Goal: Task Accomplishment & Management: Use online tool/utility

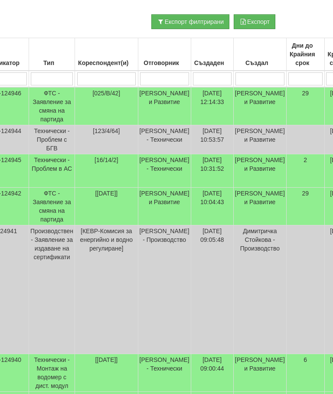
scroll to position [188, 0]
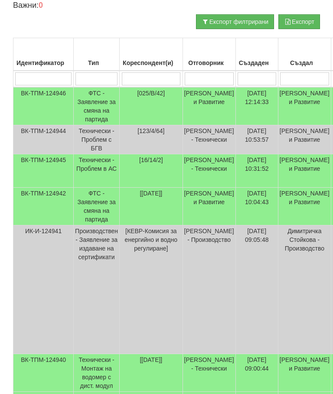
click at [104, 181] on td "Технически - Проблем в АС" at bounding box center [97, 170] width 46 height 33
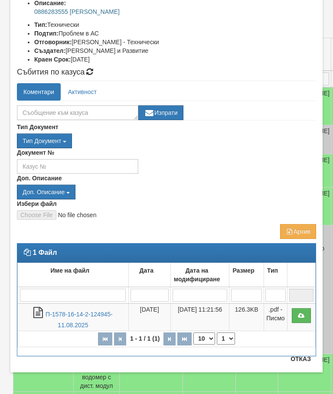
scroll to position [126, 0]
click at [53, 314] on link "П-1578-16-14-2-124945-11.08.2025" at bounding box center [78, 320] width 67 height 18
click at [304, 359] on button "Отказ" at bounding box center [300, 359] width 31 height 14
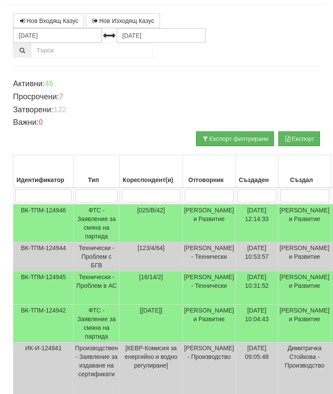
scroll to position [0, 0]
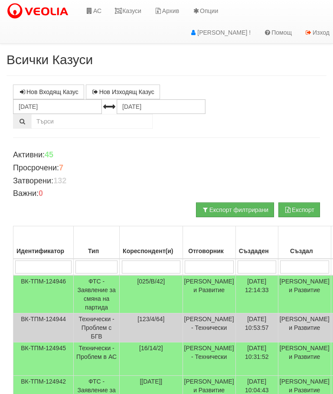
click at [125, 10] on link "Казуси" at bounding box center [128, 11] width 40 height 22
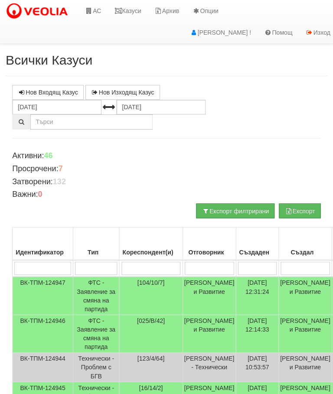
scroll to position [0, 0]
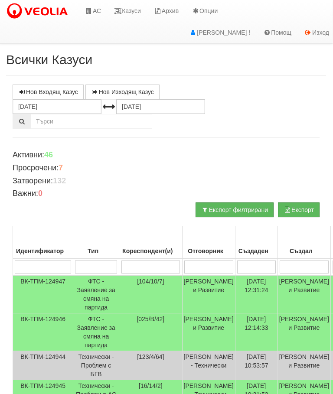
click at [128, 13] on link "Казуси" at bounding box center [127, 11] width 40 height 22
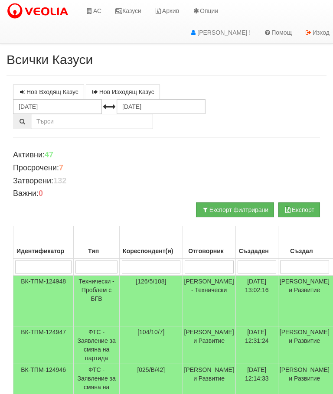
click at [95, 10] on link "АС" at bounding box center [93, 11] width 29 height 22
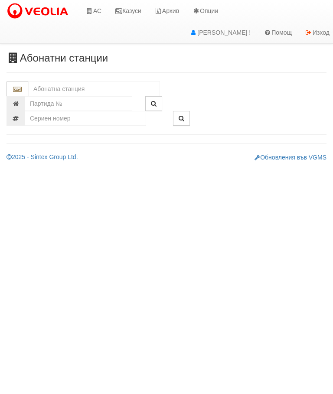
click at [52, 87] on input "text" at bounding box center [94, 88] width 132 height 15
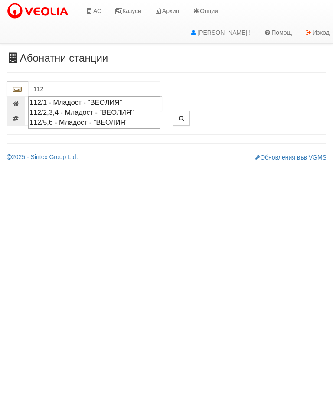
click at [57, 120] on div "112/5,6 - Младост - "ВЕОЛИЯ"" at bounding box center [93, 122] width 129 height 10
type input "112/5,6 - Младост - "ВЕОЛИЯ""
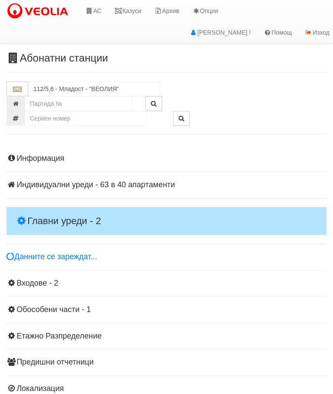
click at [33, 213] on h4 "Главни уреди - 2" at bounding box center [166, 221] width 320 height 28
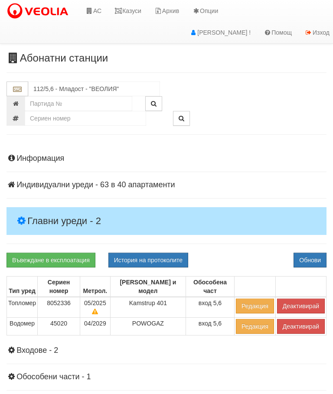
click at [306, 298] on button "Деактивирай" at bounding box center [301, 305] width 48 height 15
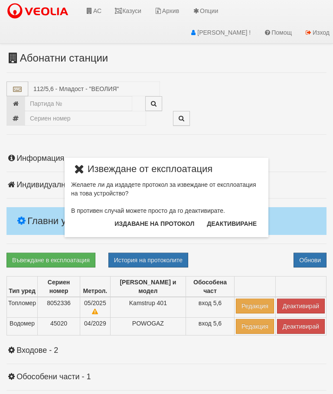
click at [185, 226] on button "Издаване на протокол" at bounding box center [154, 224] width 90 height 14
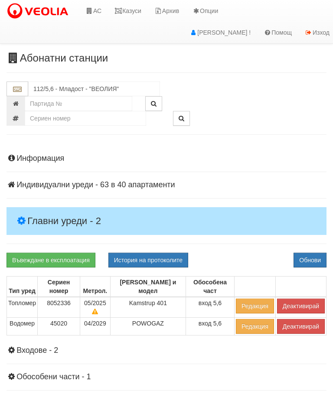
click at [313, 253] on button "Обнови" at bounding box center [309, 260] width 33 height 15
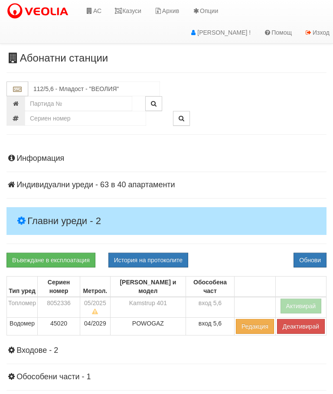
click at [136, 6] on link "Казуси" at bounding box center [128, 11] width 40 height 22
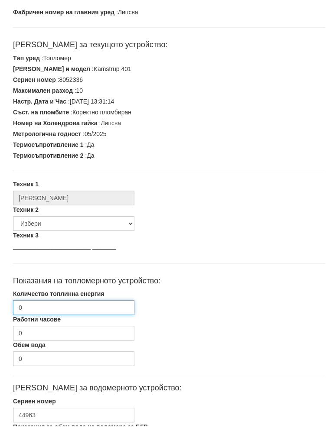
click at [49, 309] on input "0" at bounding box center [73, 316] width 121 height 15
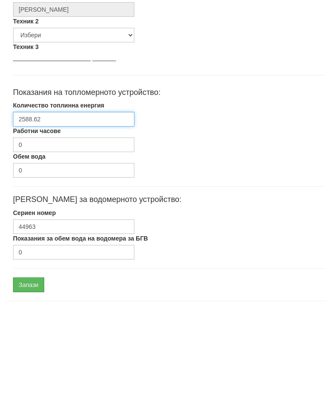
scroll to position [261, 0]
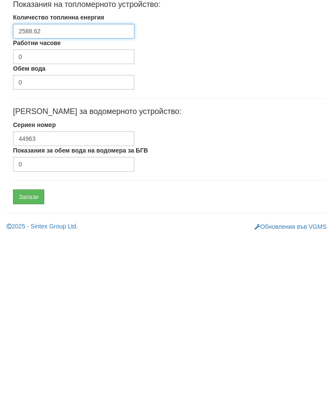
type input "2588.62"
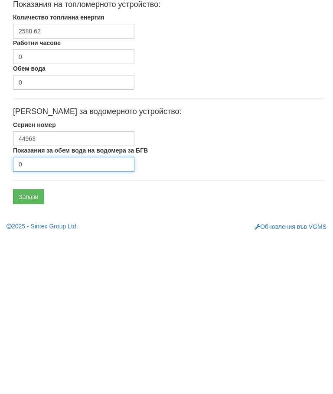
click at [70, 314] on input "0" at bounding box center [73, 321] width 121 height 15
type input "6592"
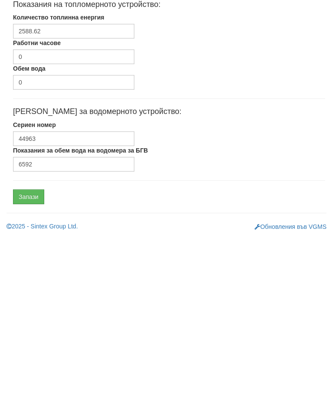
click at [25, 347] on input "Запази" at bounding box center [28, 354] width 31 height 15
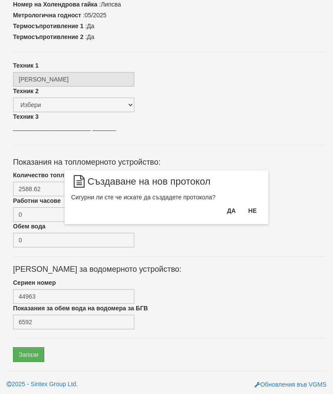
click at [235, 214] on button "Да" at bounding box center [230, 211] width 19 height 14
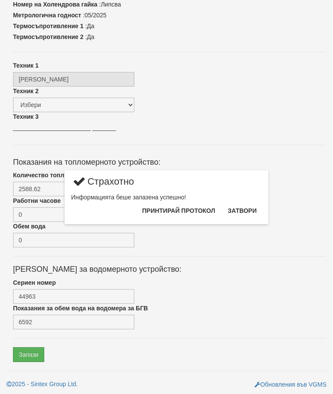
click at [248, 213] on button "Затвори" at bounding box center [241, 211] width 39 height 14
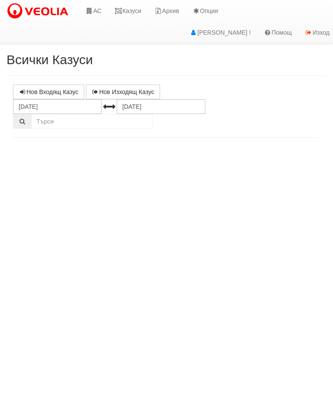
select select "10"
select select "1"
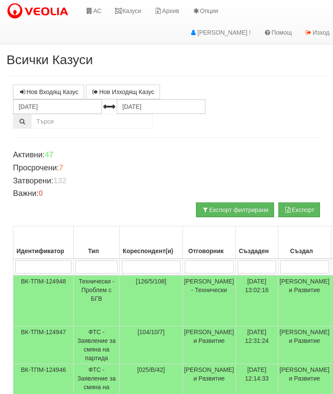
click at [148, 265] on input "search" at bounding box center [151, 266] width 59 height 13
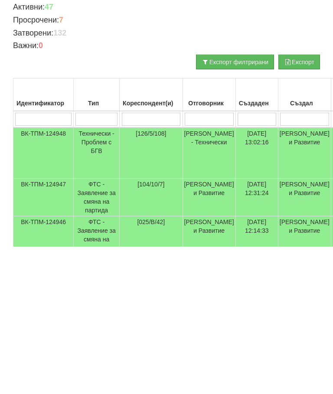
type input "1"
type input "154"
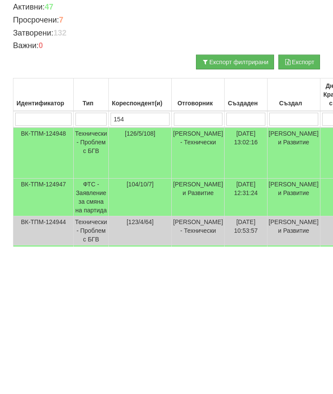
type input "154"
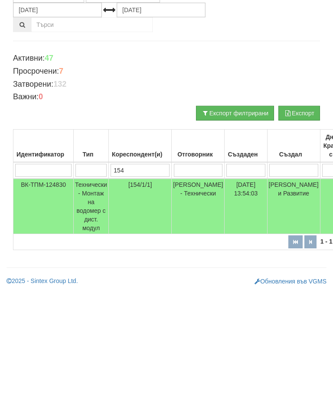
type input "154"
click at [158, 275] on td "[154/1/1]" at bounding box center [139, 302] width 63 height 55
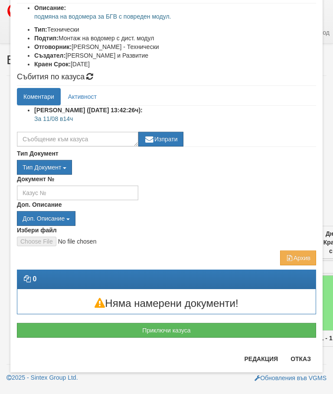
click at [175, 330] on button "Приключи казуса" at bounding box center [166, 330] width 299 height 15
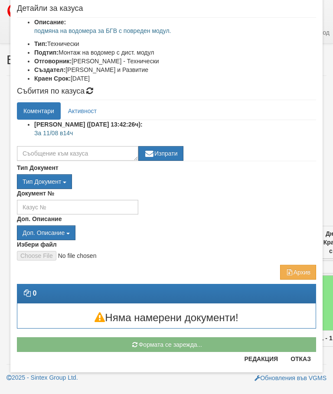
scroll to position [107, 0]
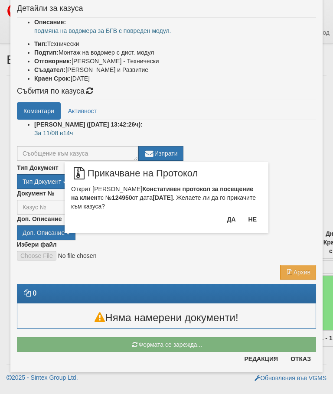
click at [235, 221] on button "Да" at bounding box center [230, 219] width 19 height 14
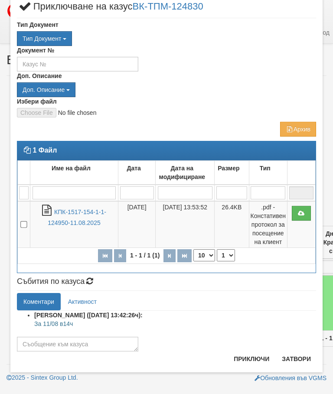
scroll to position [26, 0]
click at [42, 341] on textarea at bounding box center [77, 344] width 121 height 15
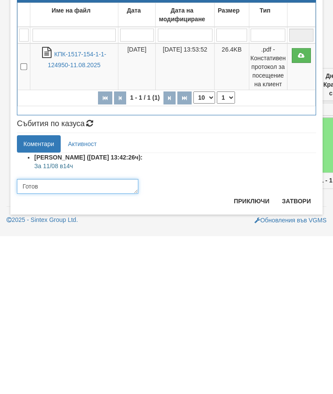
type textarea "Готов"
click at [251, 352] on button "Приключи" at bounding box center [251, 359] width 46 height 14
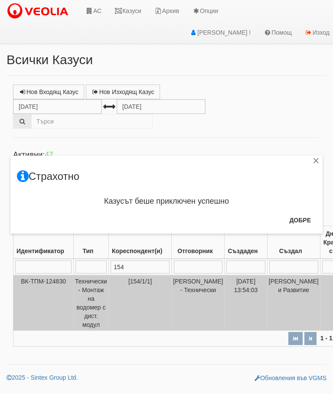
click at [301, 216] on button "Добре" at bounding box center [300, 220] width 32 height 14
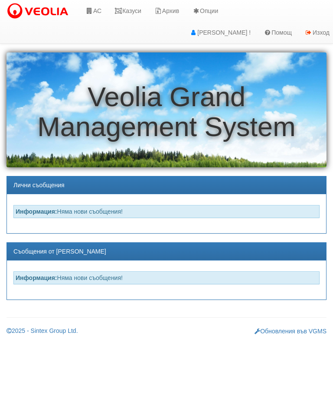
click at [136, 10] on link "Казуси" at bounding box center [128, 11] width 40 height 22
click at [99, 13] on link "АС" at bounding box center [93, 11] width 29 height 22
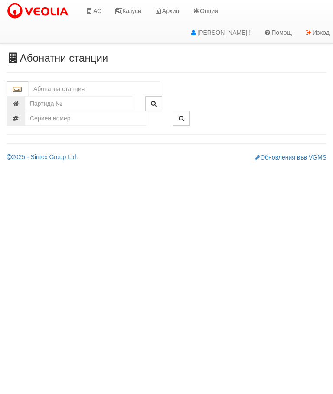
click at [42, 86] on input "text" at bounding box center [94, 88] width 132 height 15
click at [84, 101] on div "154/1 - Младост - "ВЕОЛИЯ"" at bounding box center [93, 102] width 129 height 10
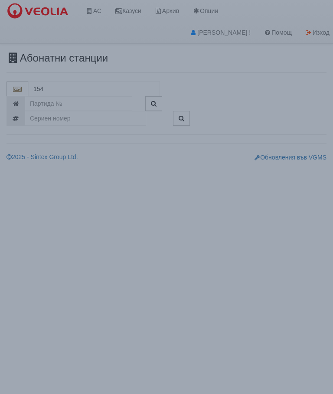
type input "154/1 - Младост - "ВЕОЛИЯ""
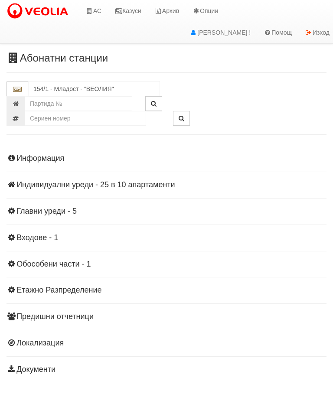
click at [52, 179] on div "Информация Параметри Брой Апартаменти: 10 Ползватели 06/2025 90 % 0 % 18" at bounding box center [166, 262] width 320 height 239
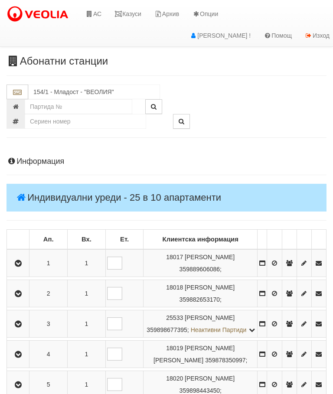
scroll to position [13, 0]
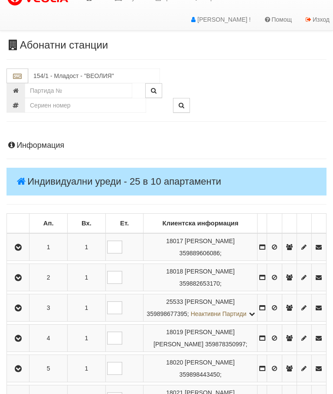
click at [28, 243] on button "button" at bounding box center [17, 246] width 19 height 13
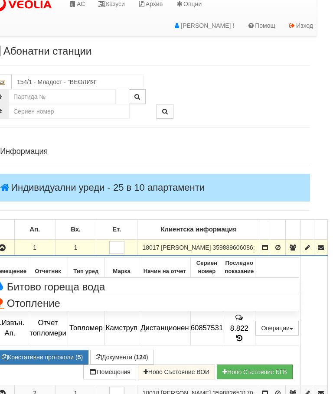
scroll to position [7, 0]
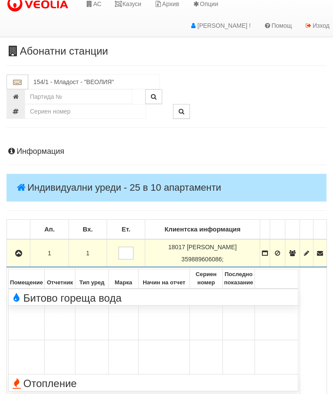
click at [58, 285] on th "Отчетник" at bounding box center [60, 278] width 31 height 19
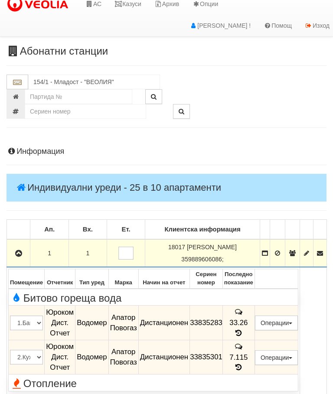
click at [0, 0] on button "Подмяна" at bounding box center [0, 0] width 0 height 0
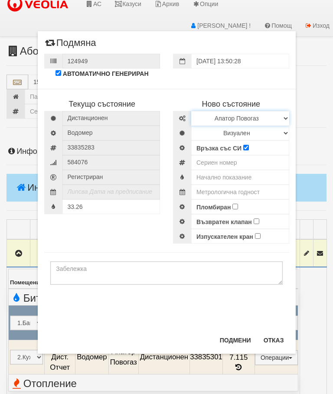
click at [228, 115] on select "Избери Марка и модел Апатор Повогаз Друг Кундис Радио Сименс Визуален Сименс Ра…" at bounding box center [240, 118] width 98 height 15
select select "ed08aeea-bb71-eb11-810c-b7de96689bdf"
click at [217, 132] on select "Визуален Дистанционен Изолирана линия БГВ Няма Oтклонение БГВ Няма Щранг БГВ" at bounding box center [240, 133] width 98 height 15
select select "2"
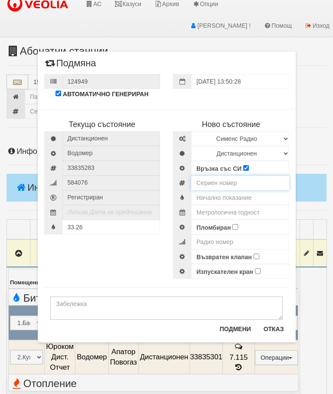
click at [214, 181] on input "number" at bounding box center [240, 182] width 98 height 15
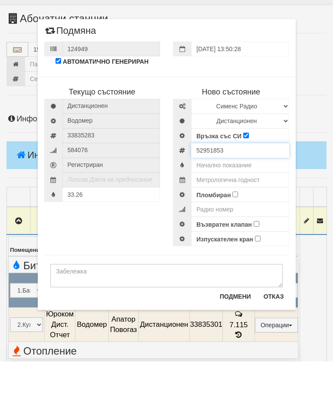
type input "52951853"
click at [243, 190] on input "text" at bounding box center [240, 197] width 98 height 15
type input "99999.915"
click at [250, 205] on input "text" at bounding box center [240, 212] width 98 height 15
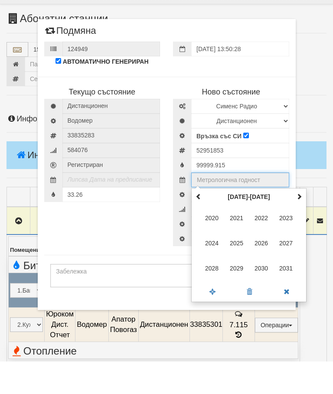
click at [302, 223] on th at bounding box center [299, 229] width 10 height 13
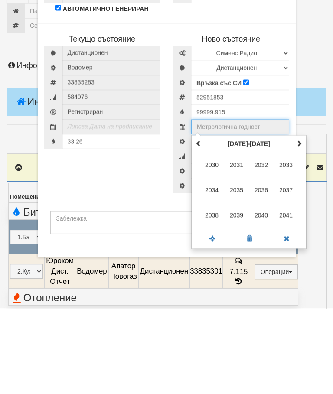
click at [237, 264] on span "2035" at bounding box center [236, 275] width 23 height 23
type input "2035"
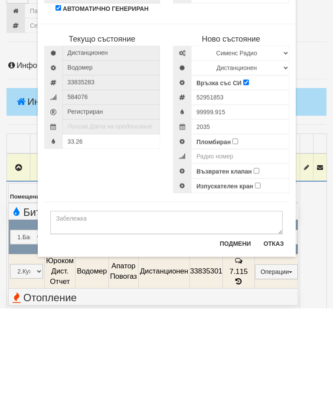
scroll to position [93, 0]
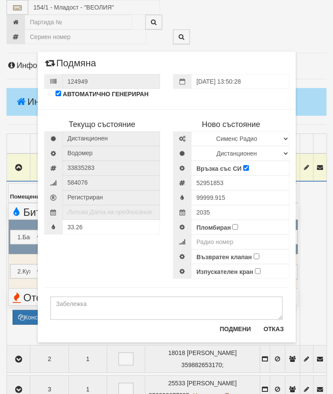
click at [237, 230] on input "Пломбиран" at bounding box center [235, 227] width 6 height 6
checkbox input "true"
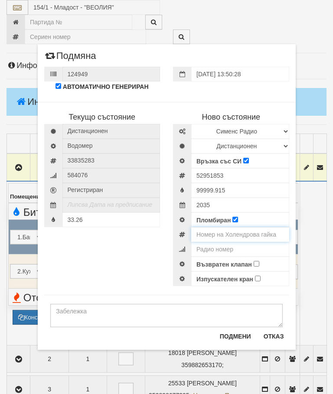
click at [241, 233] on input "number" at bounding box center [240, 234] width 98 height 15
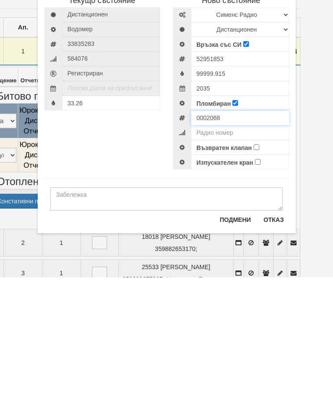
type input "0002068"
click at [256, 261] on input "Възвратен клапан" at bounding box center [256, 264] width 6 height 6
checkbox input "true"
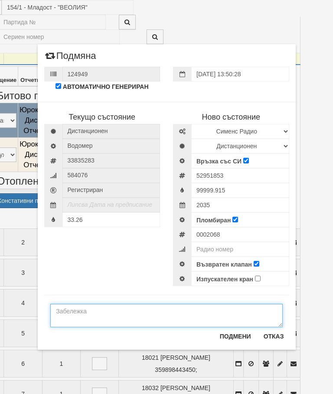
click at [68, 306] on textarea at bounding box center [166, 315] width 232 height 23
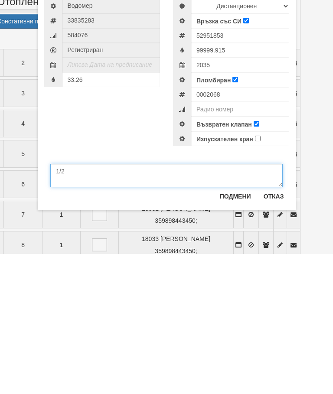
type textarea "1/2"
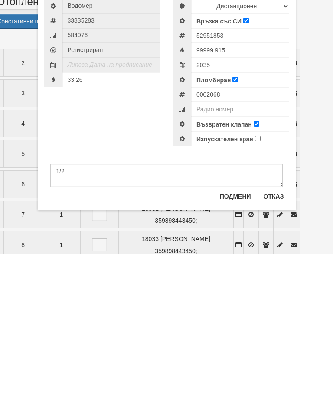
click at [235, 329] on button "Подмени" at bounding box center [235, 336] width 42 height 14
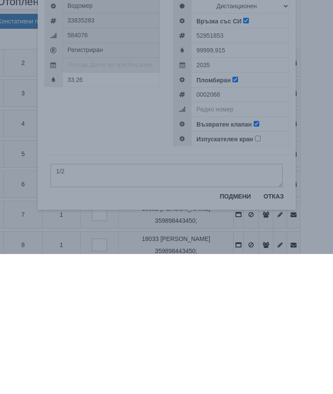
scroll to position [389, 58]
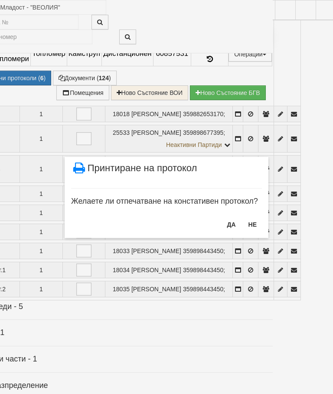
click at [223, 222] on button "ДА" at bounding box center [230, 224] width 19 height 14
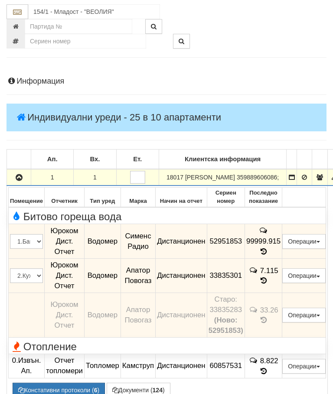
scroll to position [77, 0]
click at [58, 382] on button "Констативни протоколи ( 6 )" at bounding box center [59, 389] width 92 height 15
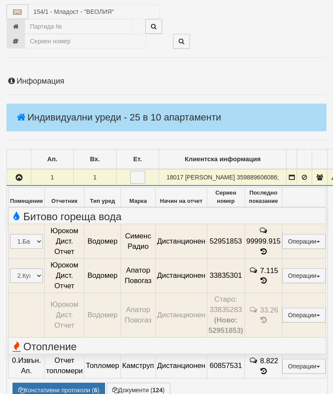
select select "10"
select select "1"
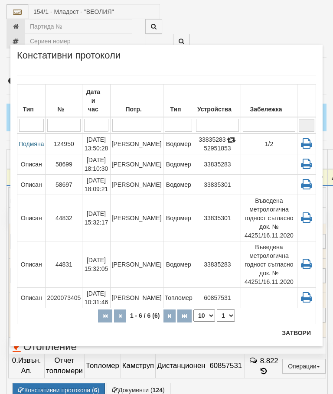
click at [311, 137] on icon at bounding box center [306, 143] width 16 height 12
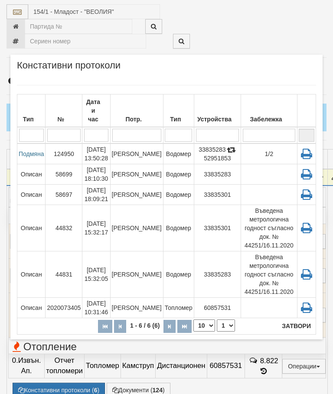
scroll to position [110, 0]
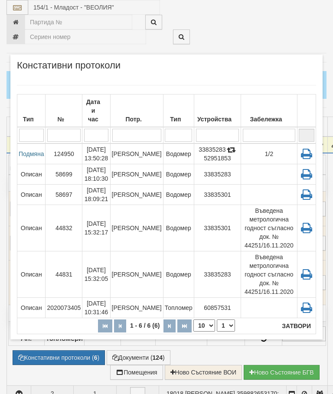
click at [290, 329] on button "Затвори" at bounding box center [295, 326] width 39 height 14
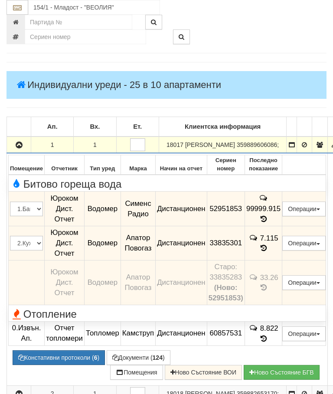
click at [20, 146] on icon "button" at bounding box center [19, 145] width 10 height 6
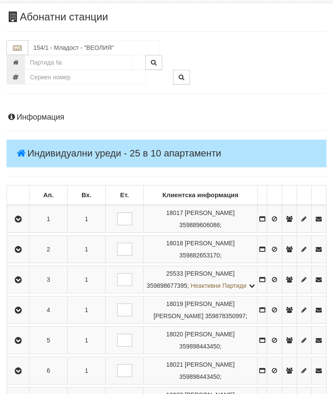
scroll to position [0, 0]
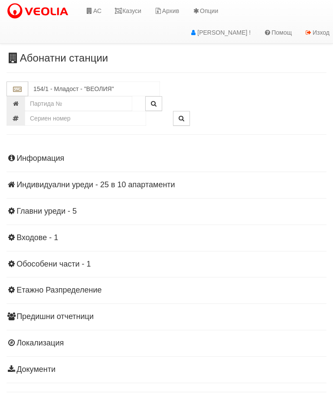
click at [132, 11] on link "Казуси" at bounding box center [128, 11] width 40 height 22
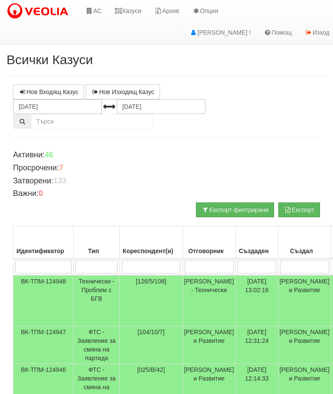
click at [132, 12] on link "Казуси" at bounding box center [128, 11] width 40 height 22
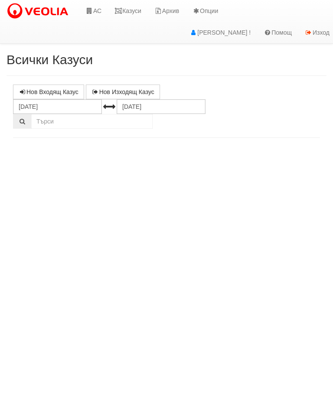
select select "10"
select select "1"
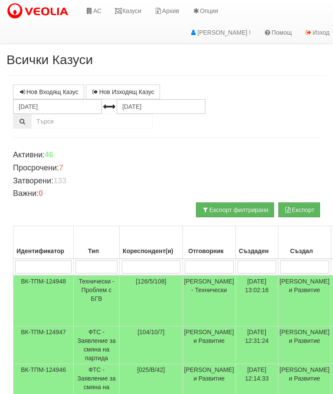
click at [87, 288] on td "Технически - Проблем с БГВ" at bounding box center [97, 300] width 46 height 51
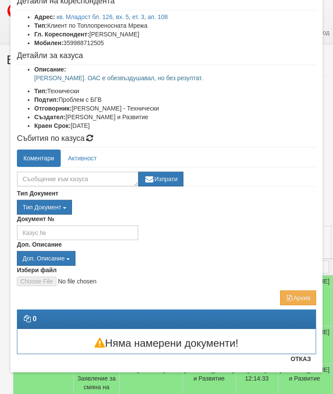
scroll to position [55, 0]
click at [303, 354] on button "Отказ" at bounding box center [300, 359] width 31 height 14
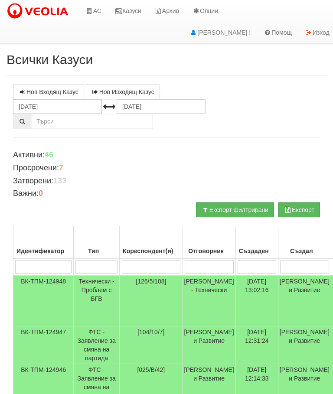
click at [131, 11] on link "Казуси" at bounding box center [128, 11] width 40 height 22
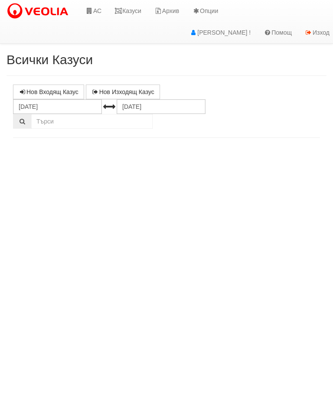
select select "10"
select select "1"
